Goal: Entertainment & Leisure: Browse casually

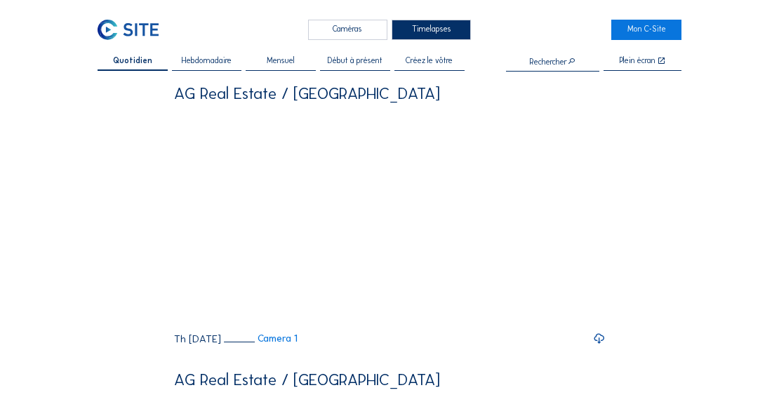
click at [354, 25] on div "Caméras" at bounding box center [347, 30] width 79 height 20
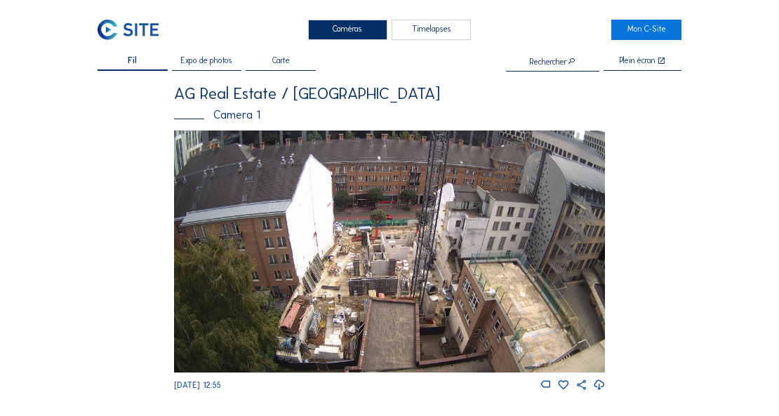
click at [229, 62] on span "Expo de photos" at bounding box center [206, 61] width 51 height 8
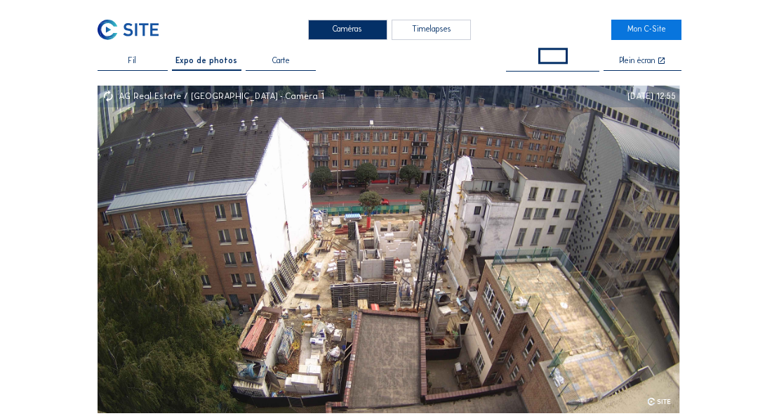
click at [654, 63] on div "Plein écran" at bounding box center [637, 61] width 36 height 9
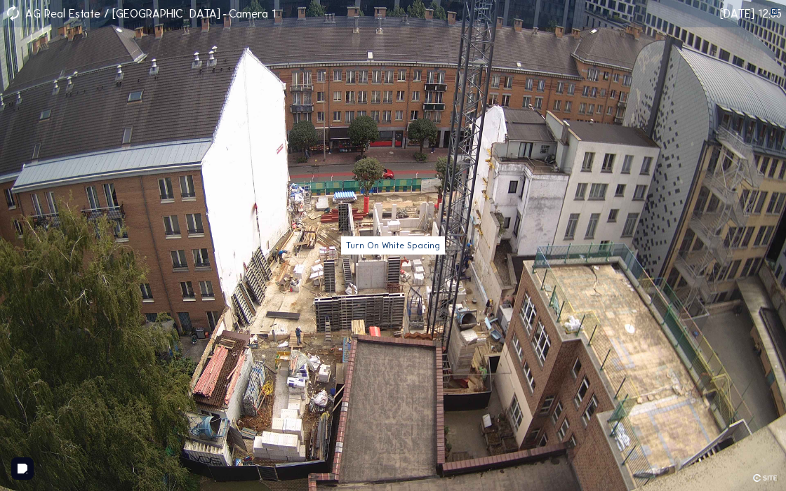
click at [770, 10] on icon at bounding box center [773, 12] width 8 height 8
